Goal: Find specific page/section: Find specific page/section

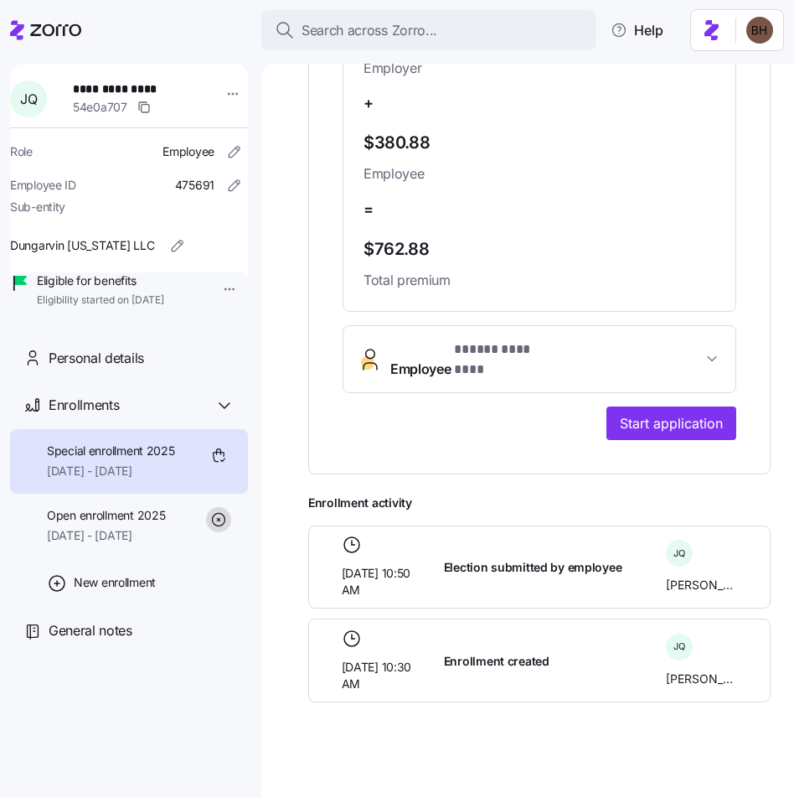
scroll to position [686, 0]
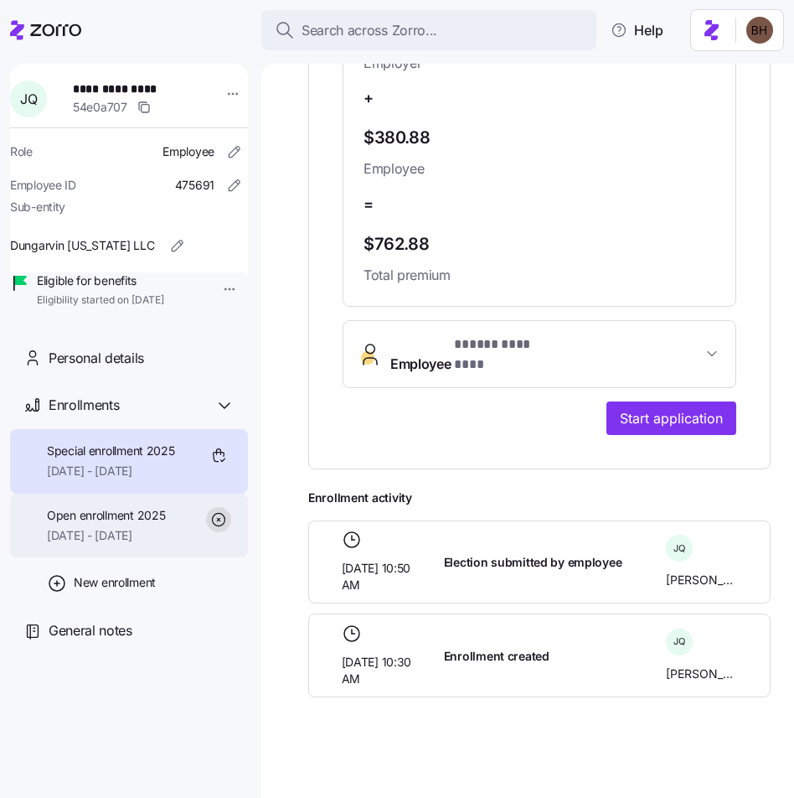
click at [126, 544] on span "[DATE] - [DATE]" at bounding box center [106, 535] width 118 height 17
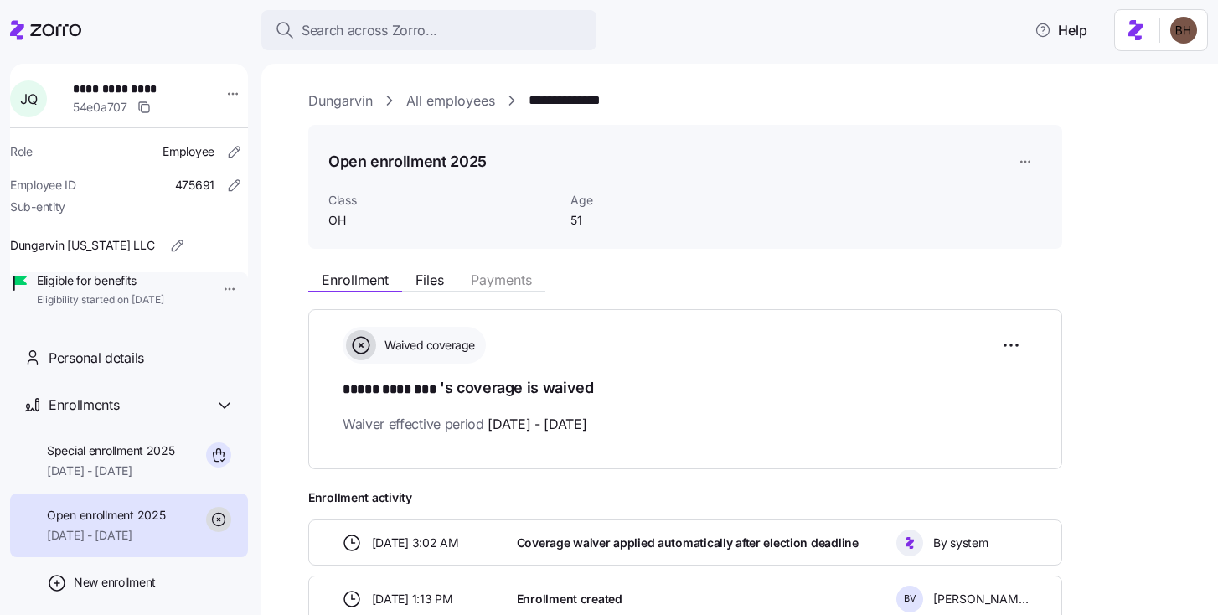
click at [562, 107] on link "**********" at bounding box center [578, 100] width 99 height 21
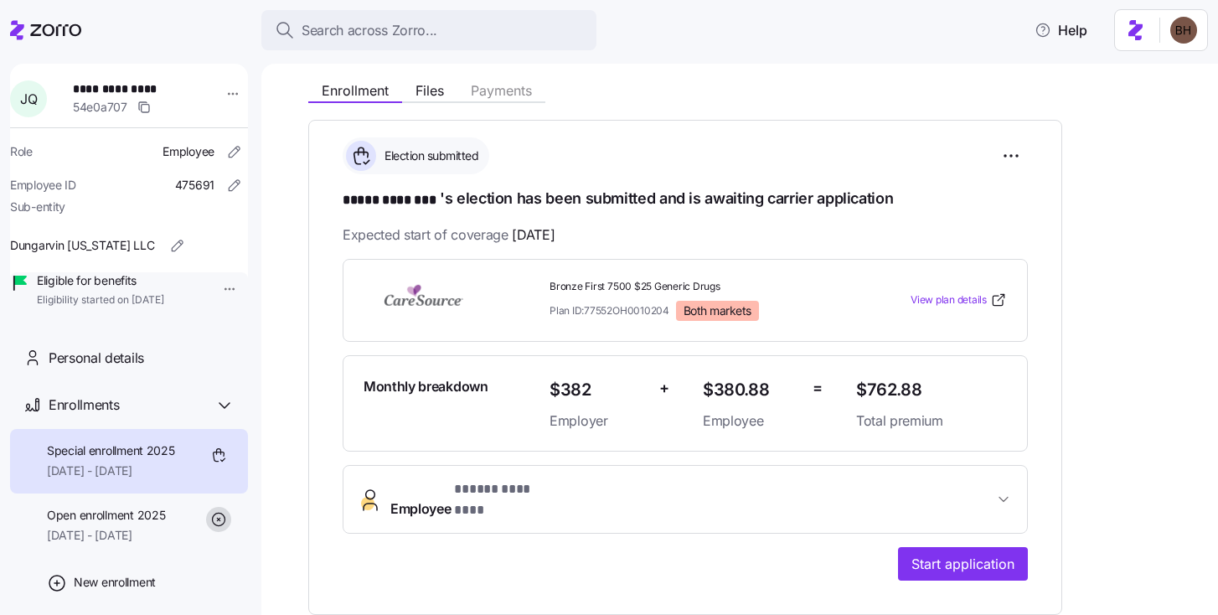
scroll to position [288, 0]
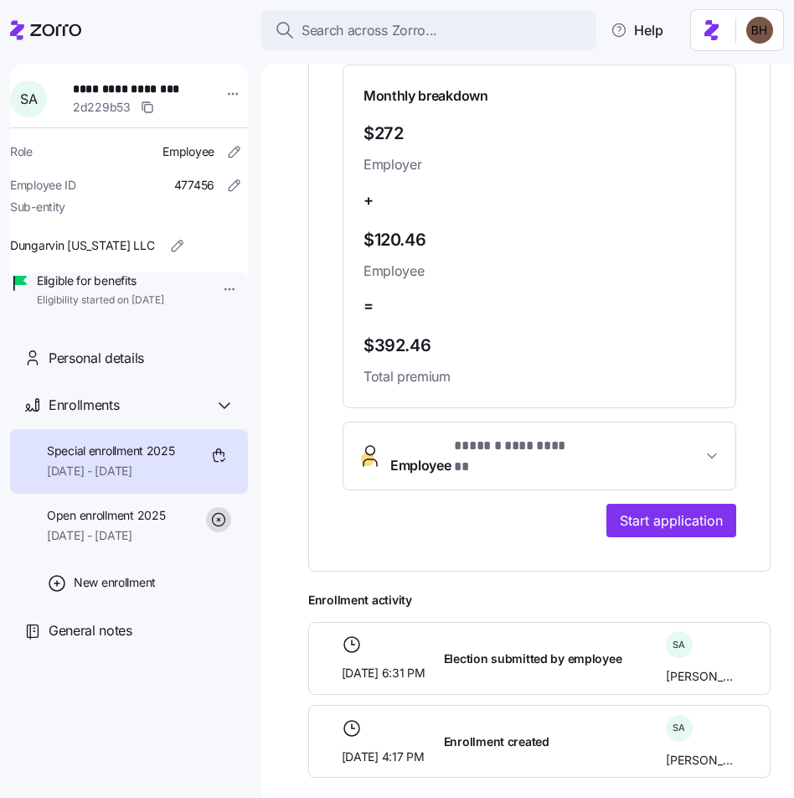
scroll to position [686, 0]
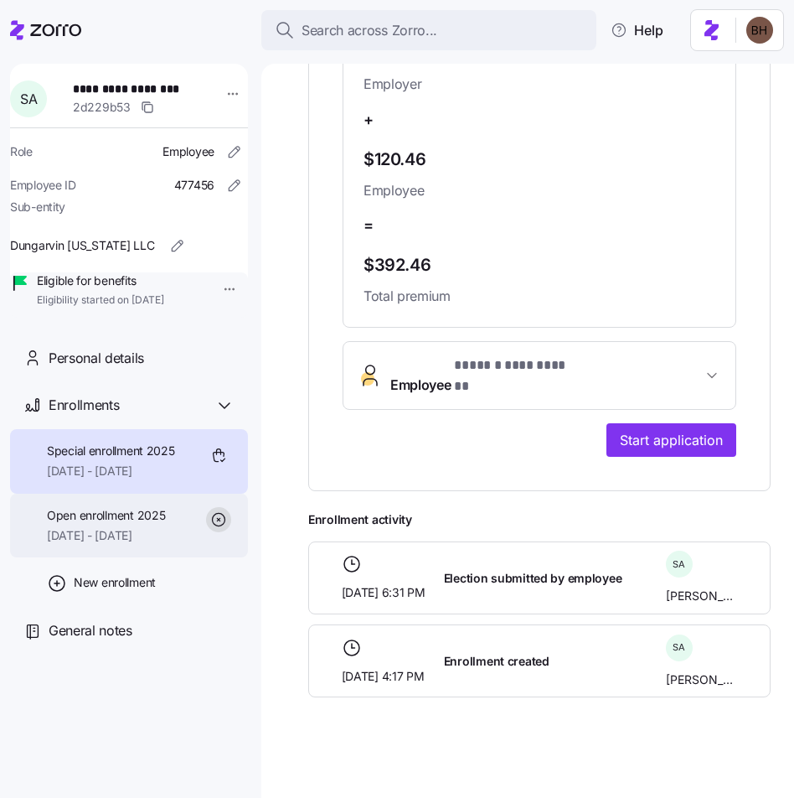
click at [121, 544] on span "[DATE] - [DATE]" at bounding box center [106, 535] width 118 height 17
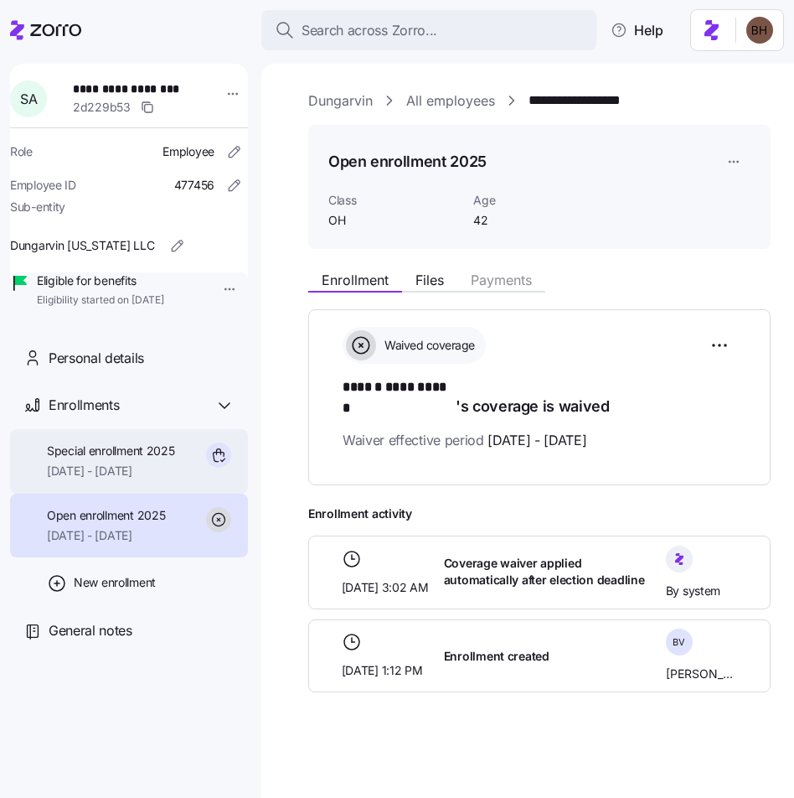
click at [116, 479] on span "[DATE] - [DATE]" at bounding box center [111, 471] width 128 height 17
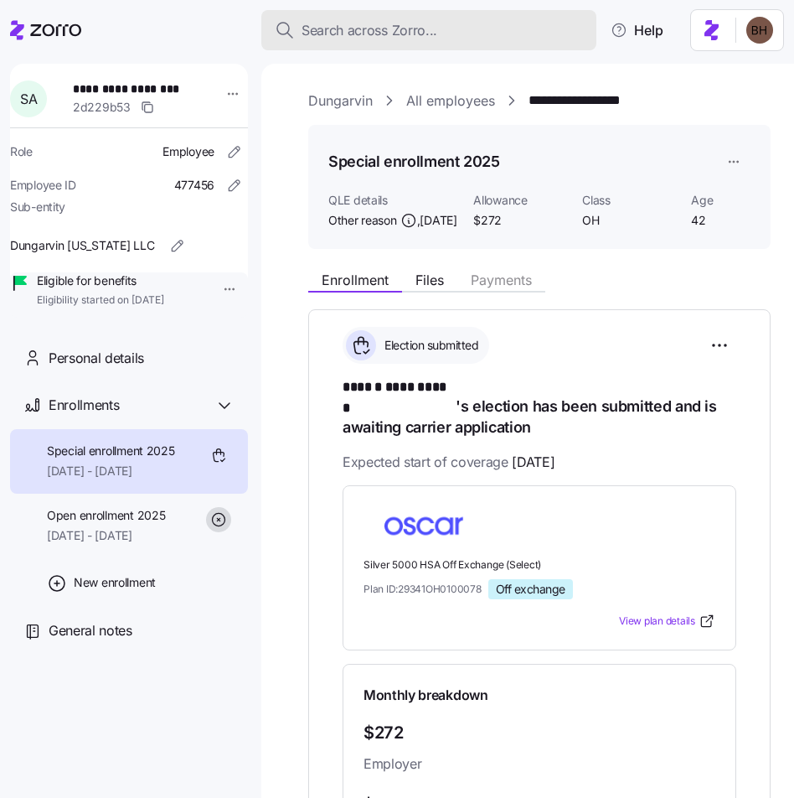
click at [354, 23] on span "Search across Zorro..." at bounding box center [370, 30] width 136 height 21
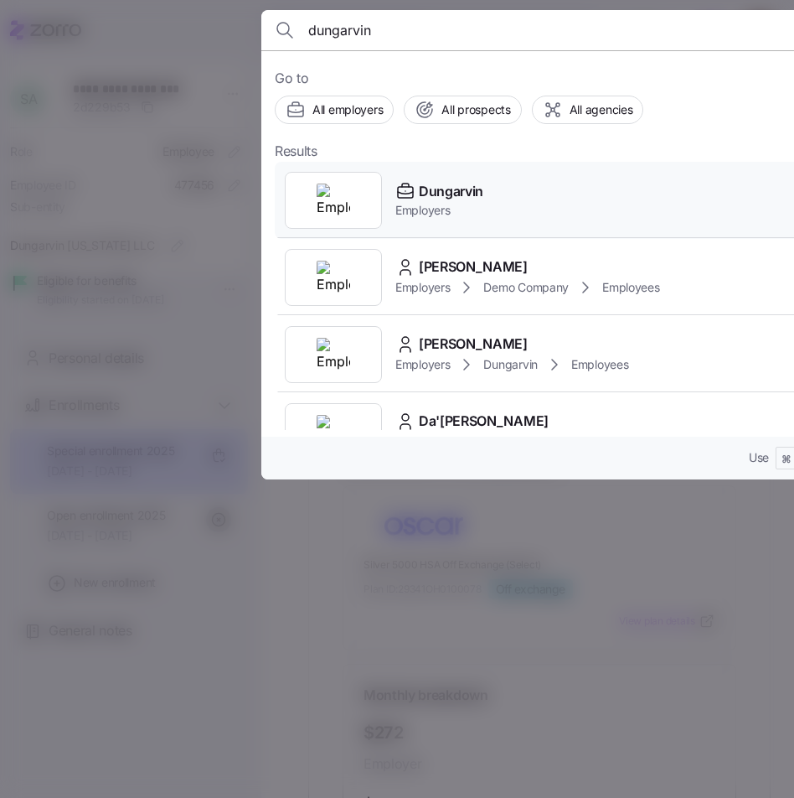
type input "dungarvin"
click at [476, 202] on span "Employers" at bounding box center [439, 210] width 88 height 17
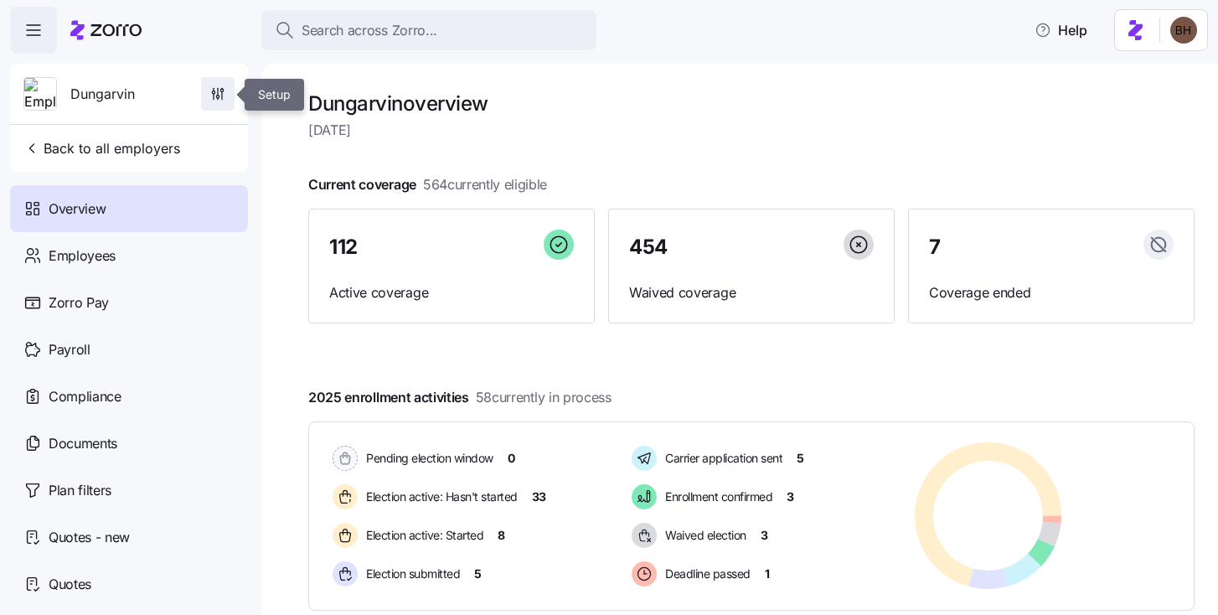
click at [220, 95] on icon "button" at bounding box center [217, 93] width 17 height 17
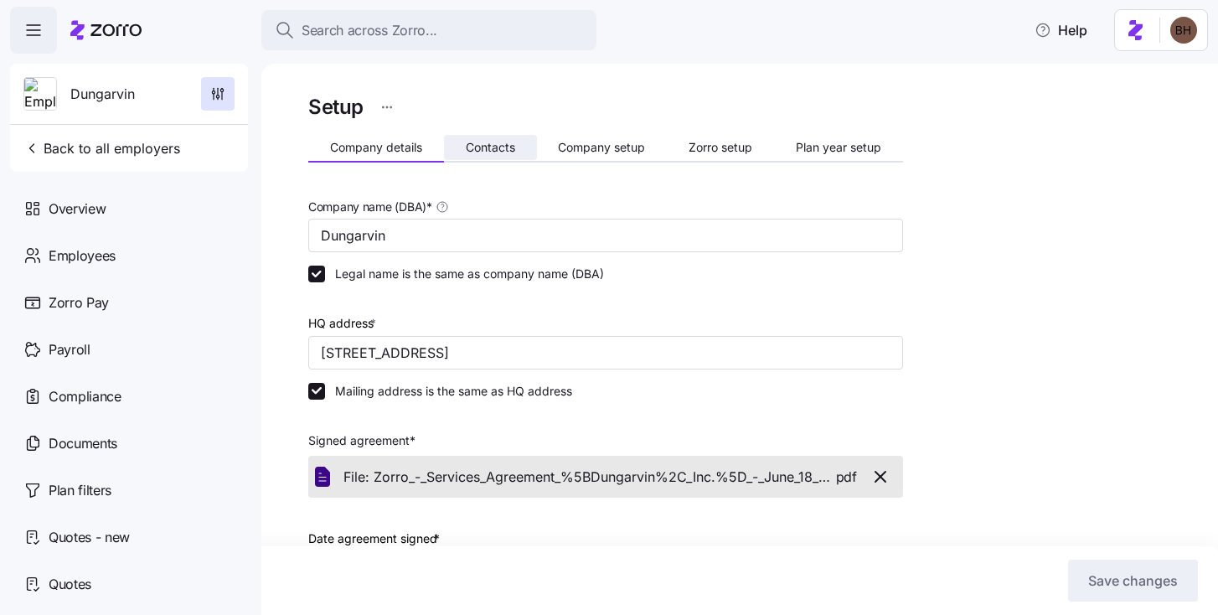
click at [495, 149] on span "Contacts" at bounding box center [490, 148] width 49 height 12
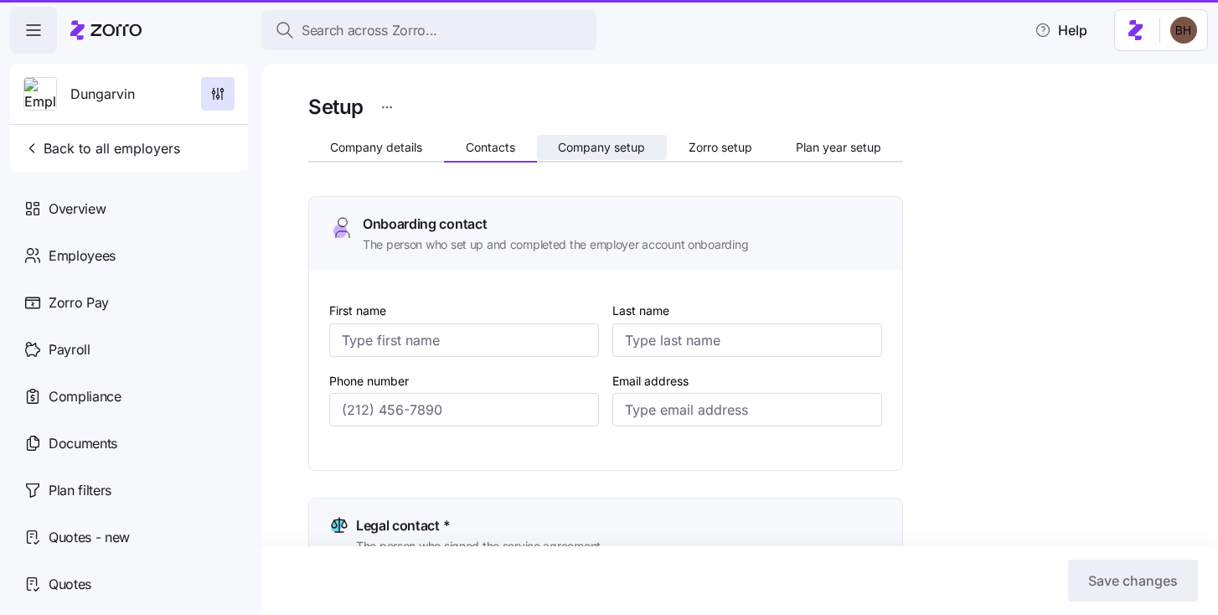
type input "[PERSON_NAME]"
type input "[EMAIL_ADDRESS][DOMAIN_NAME]"
type input "[PERSON_NAME]"
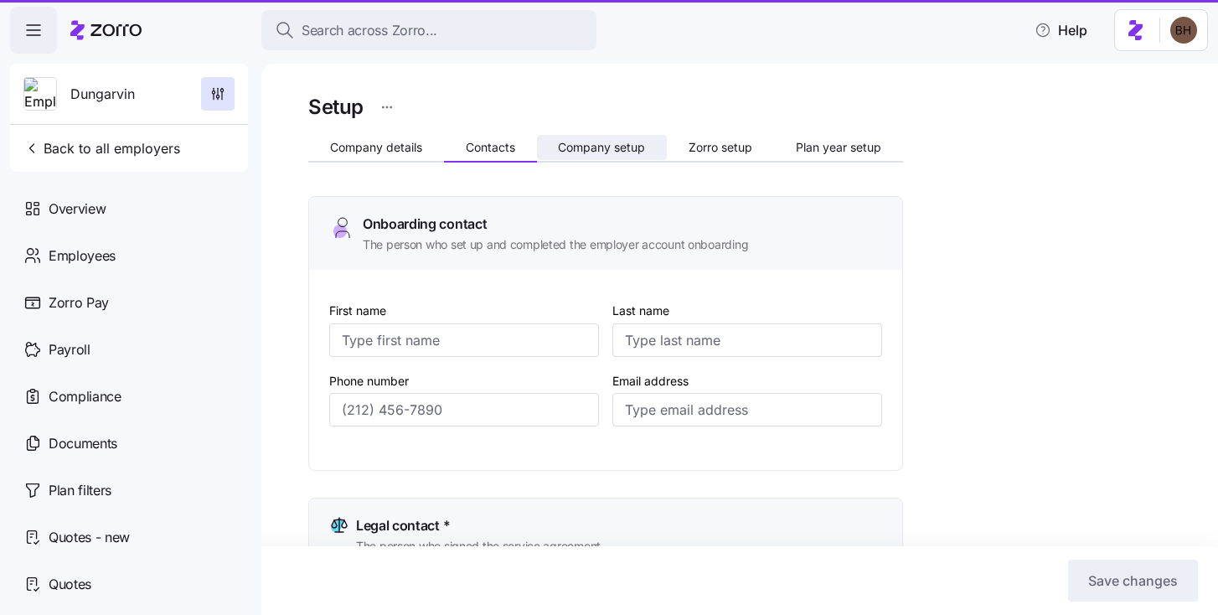
type input "[EMAIL_ADDRESS][DOMAIN_NAME]"
type input "[PERSON_NAME]"
type input "[EMAIL_ADDRESS][DOMAIN_NAME]"
type input "[PERSON_NAME]"
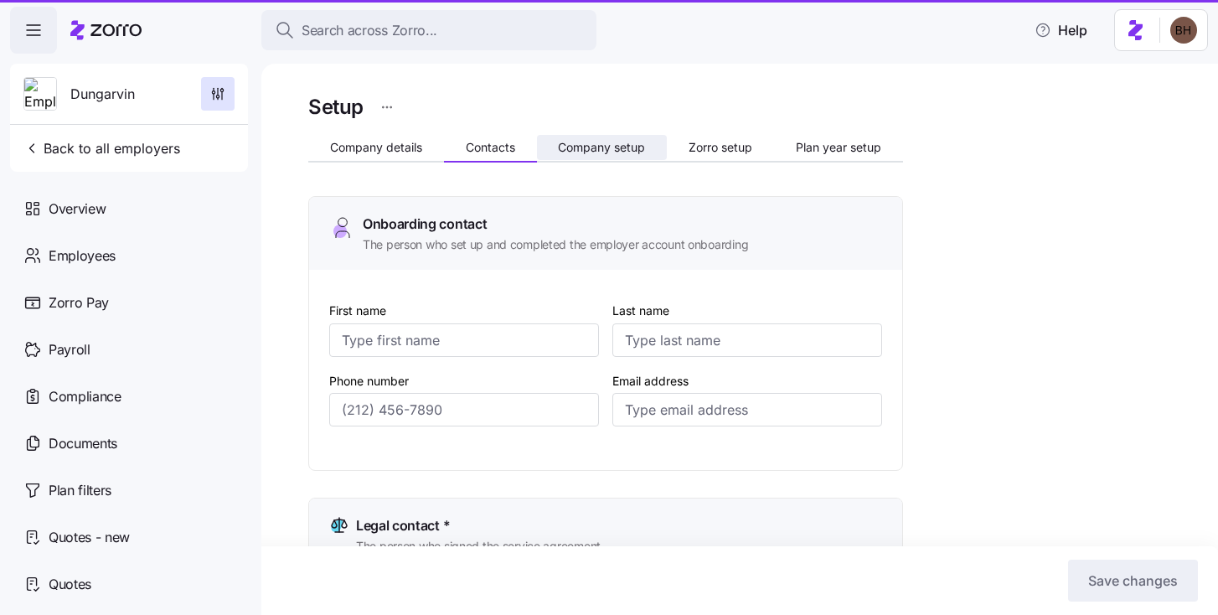
type input "[PERSON_NAME]"
type input "[EMAIL_ADDRESS][DOMAIN_NAME]"
type input "[PHONE_NUMBER]"
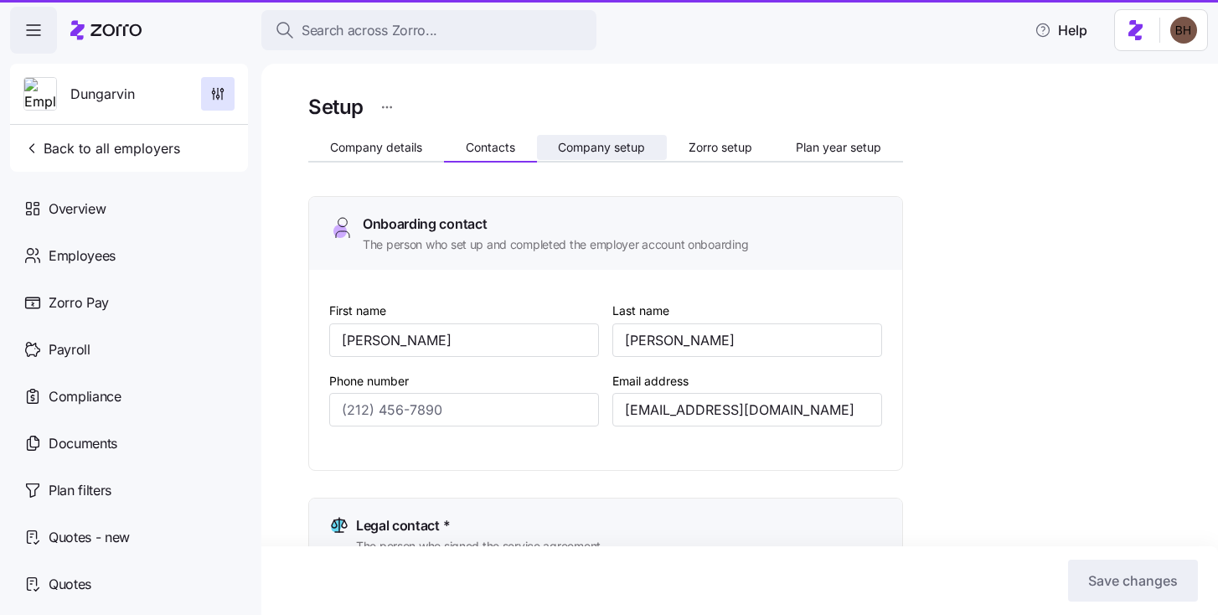
type input "[PHONE_NUMBER]"
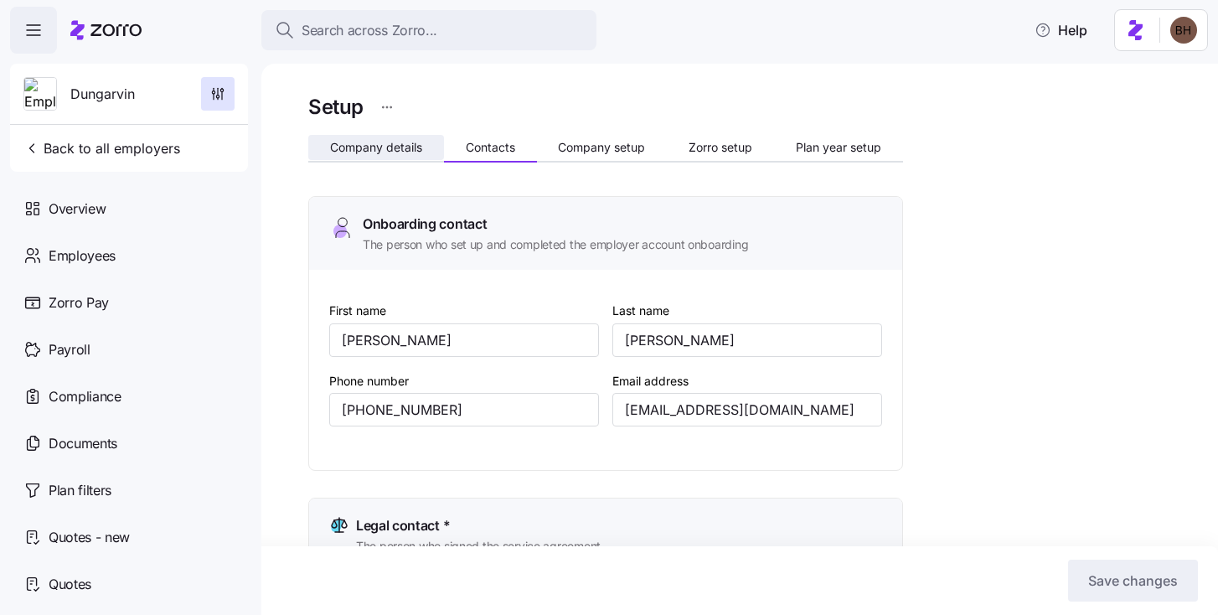
click at [410, 150] on span "Company details" at bounding box center [376, 148] width 92 height 12
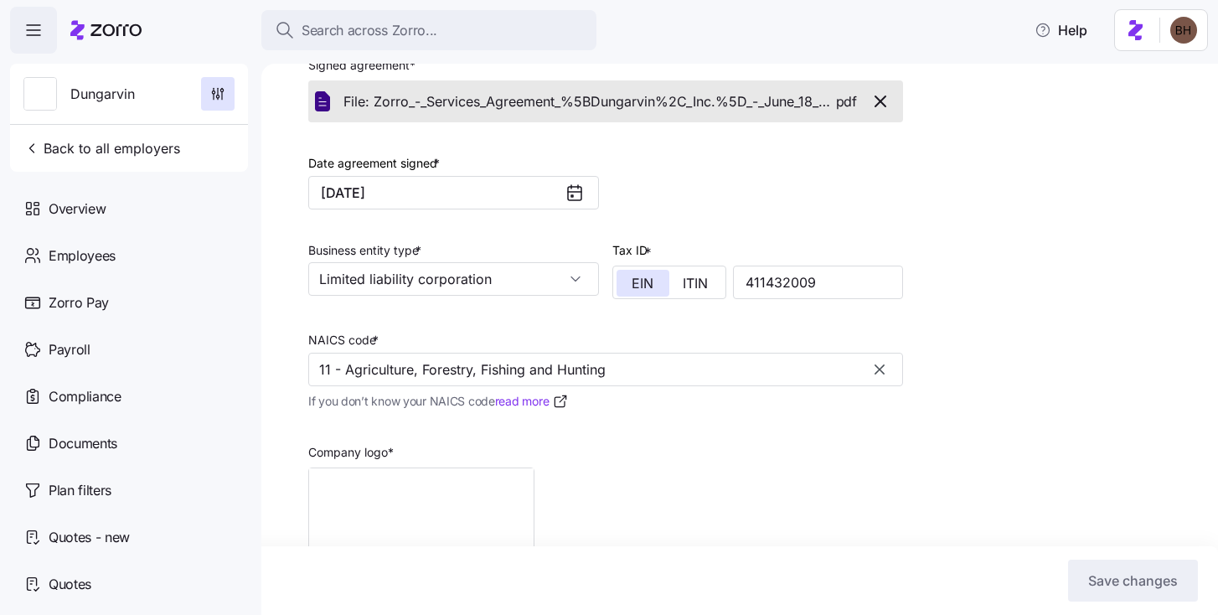
scroll to position [456, 0]
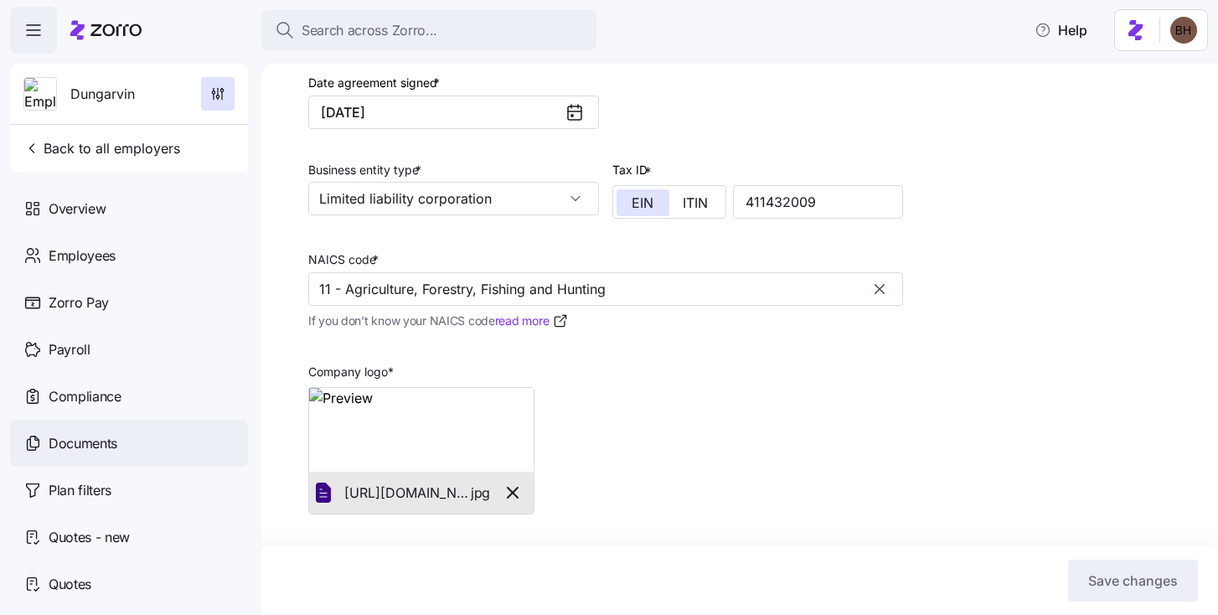
click at [76, 452] on span "Documents" at bounding box center [83, 443] width 69 height 21
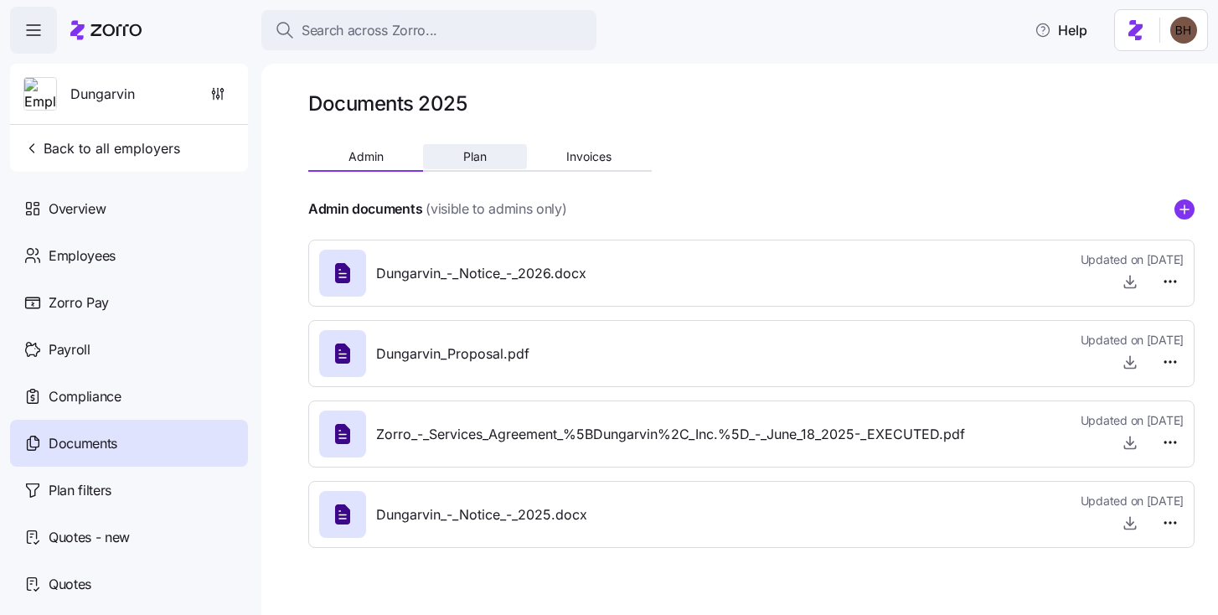
click at [456, 162] on button "Plan" at bounding box center [474, 156] width 103 height 25
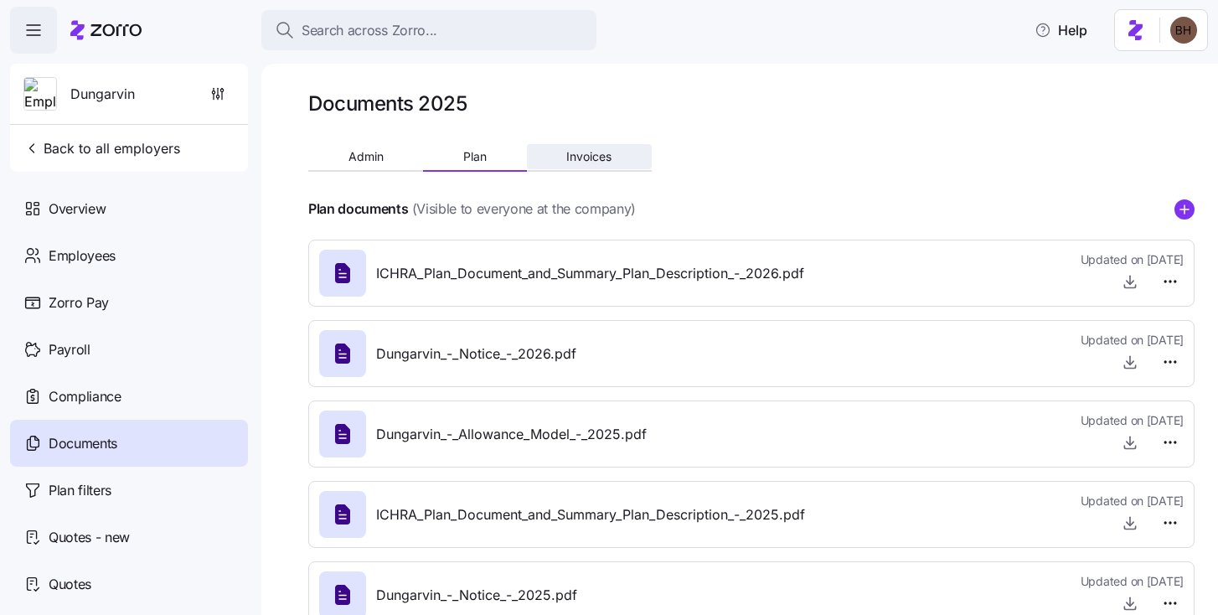
click at [583, 151] on span "Invoices" at bounding box center [588, 157] width 45 height 12
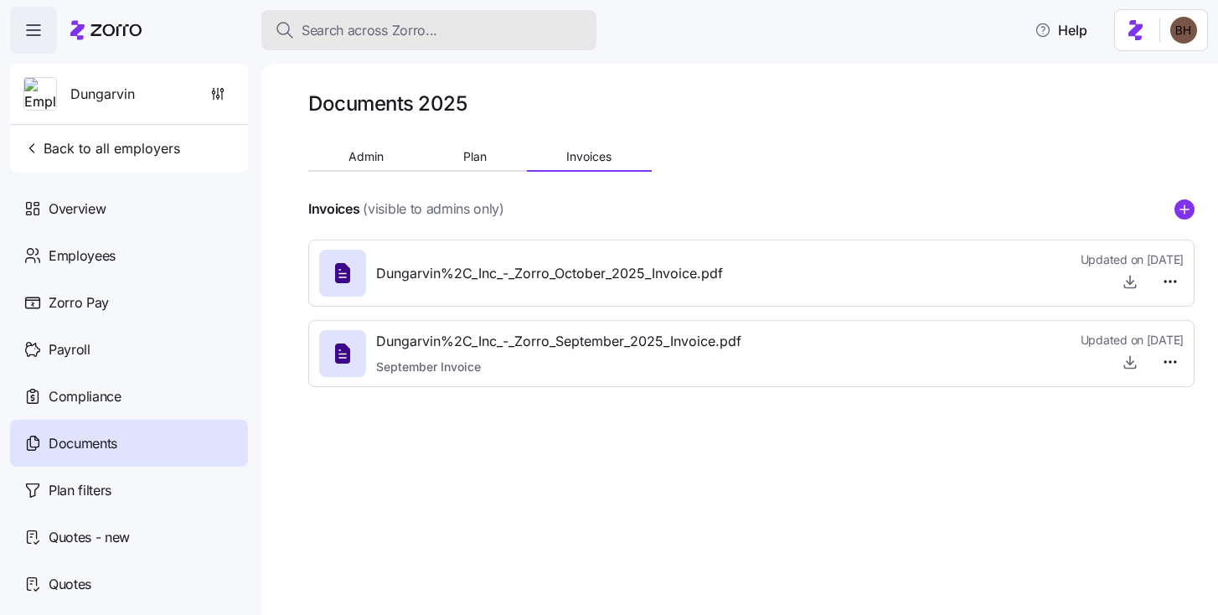
click at [392, 38] on span "Search across Zorro..." at bounding box center [370, 30] width 136 height 21
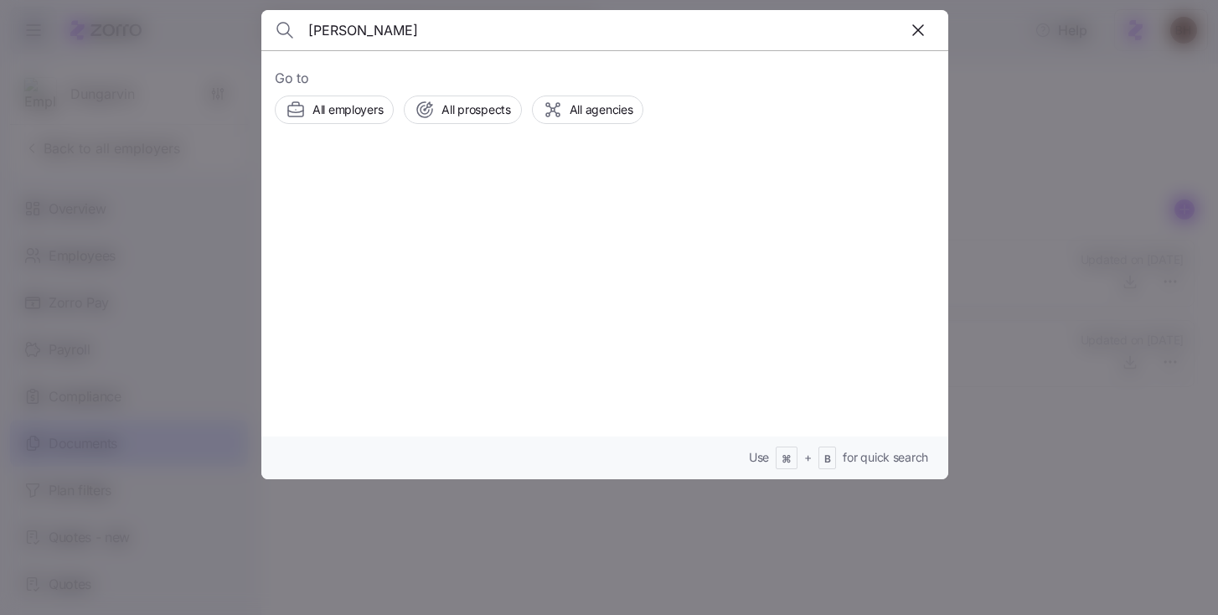
type input "[PERSON_NAME]"
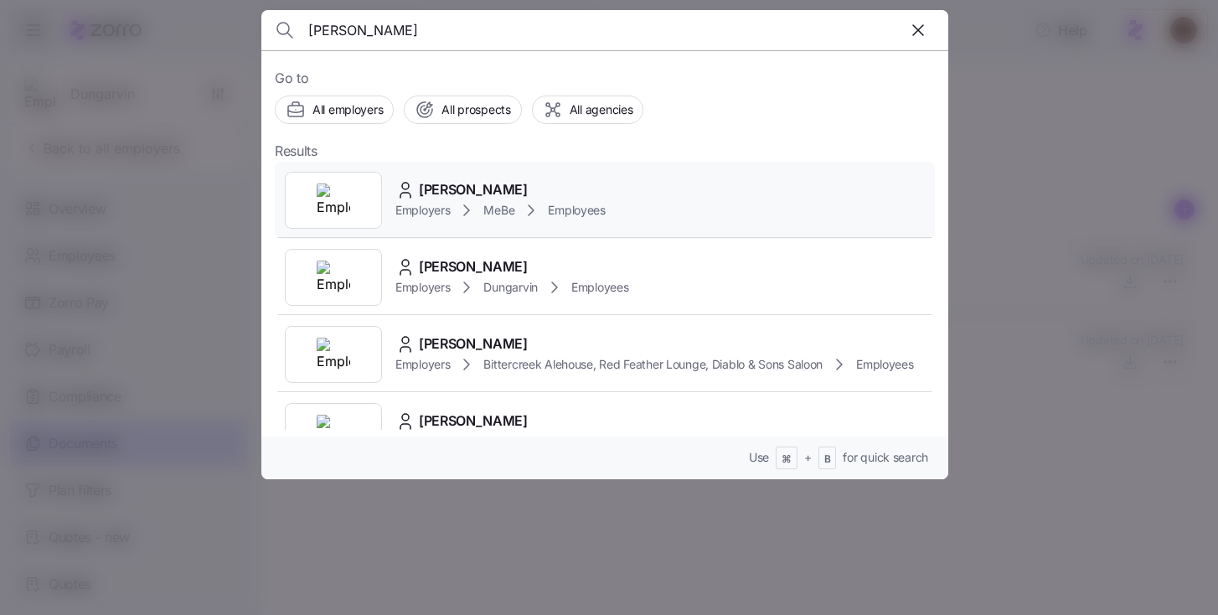
click at [492, 182] on span "[PERSON_NAME]" at bounding box center [473, 189] width 109 height 21
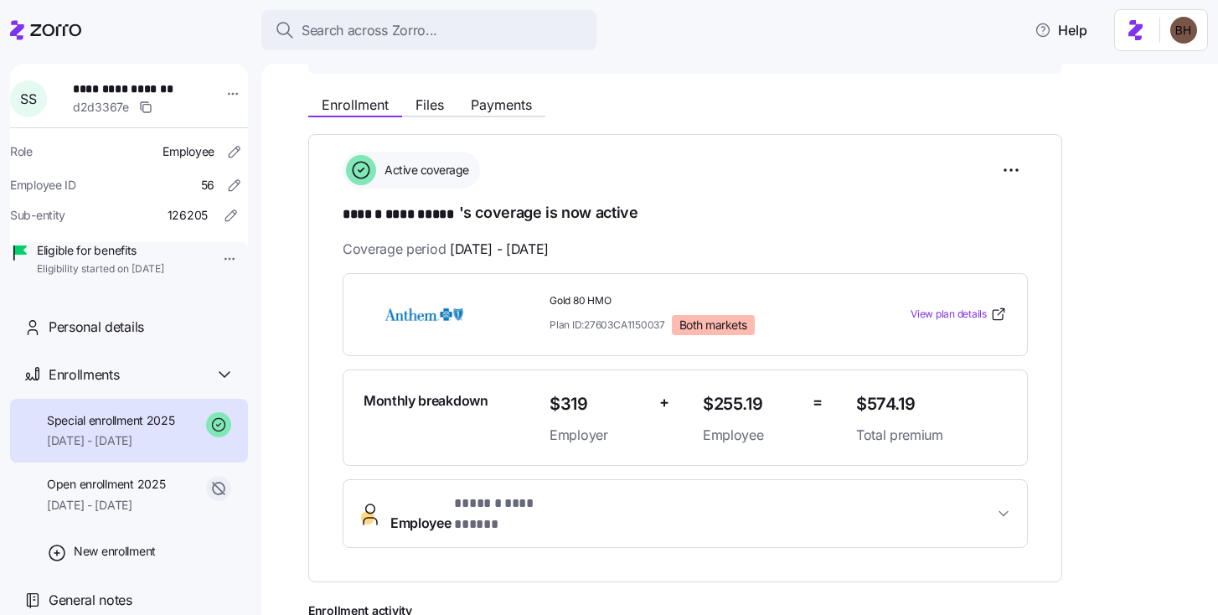
scroll to position [204, 0]
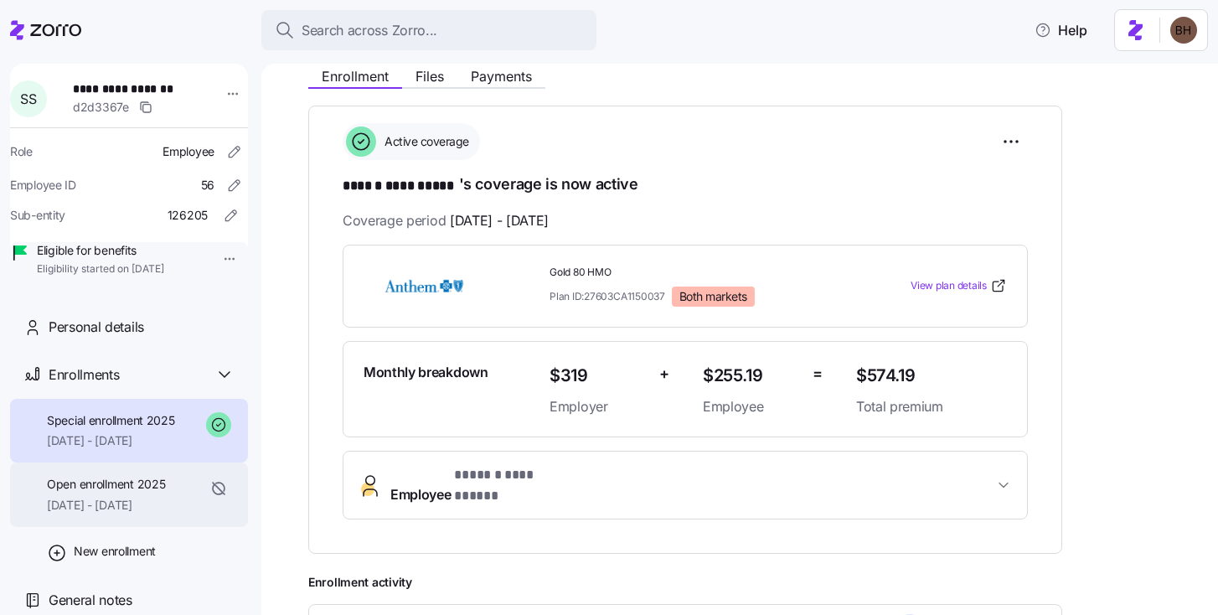
click at [154, 514] on span "[DATE] - [DATE]" at bounding box center [106, 505] width 118 height 17
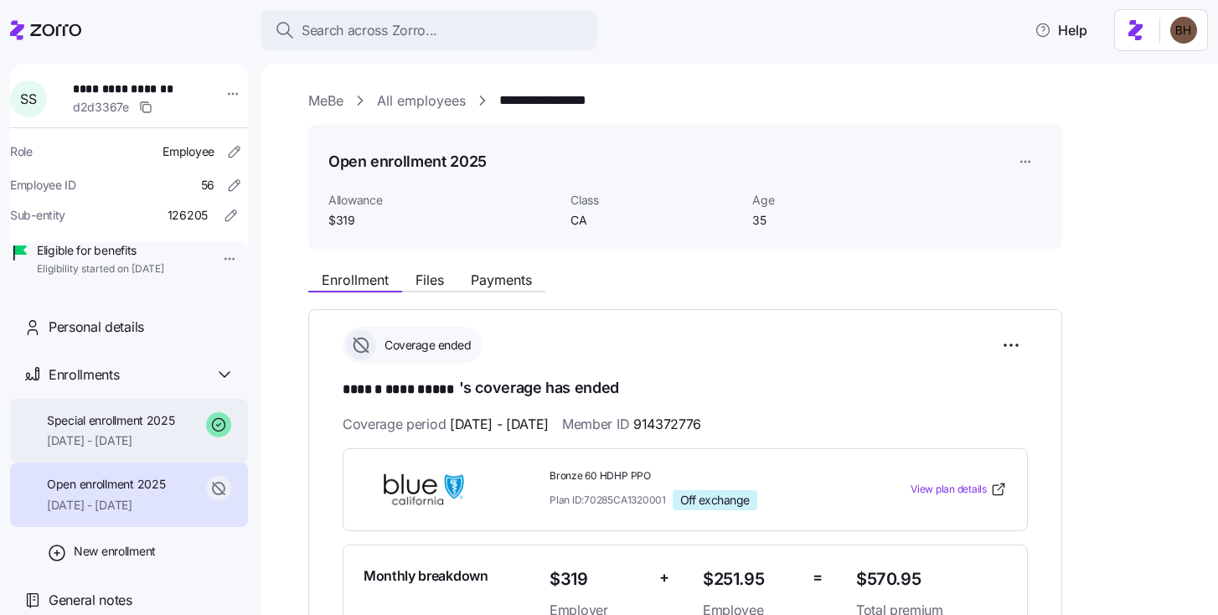
click at [110, 449] on span "[DATE] - [DATE]" at bounding box center [111, 440] width 128 height 17
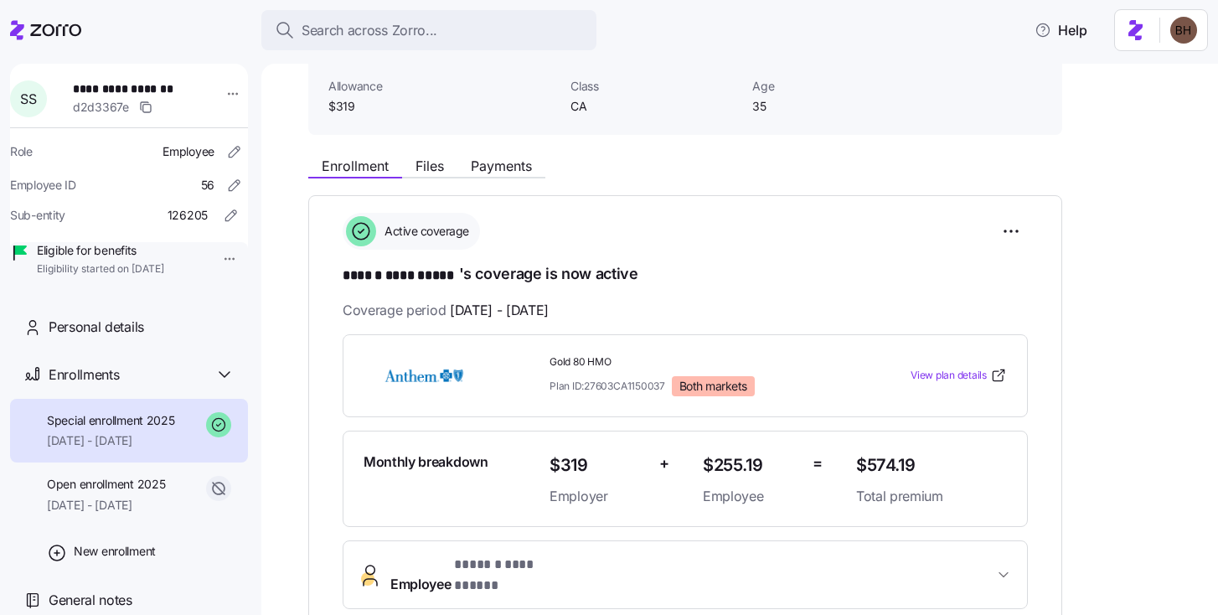
scroll to position [110, 0]
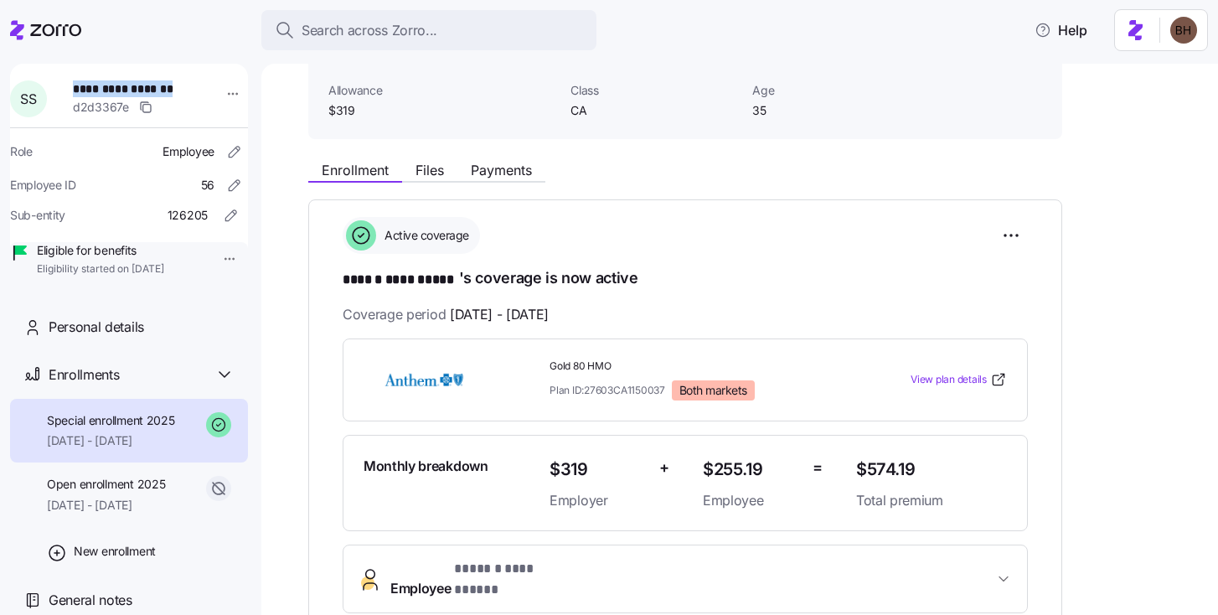
drag, startPoint x: 178, startPoint y: 90, endPoint x: 78, endPoint y: 95, distance: 100.7
click at [78, 95] on span "**********" at bounding box center [128, 88] width 111 height 17
copy span "**********"
